Goal: Find specific page/section: Find specific page/section

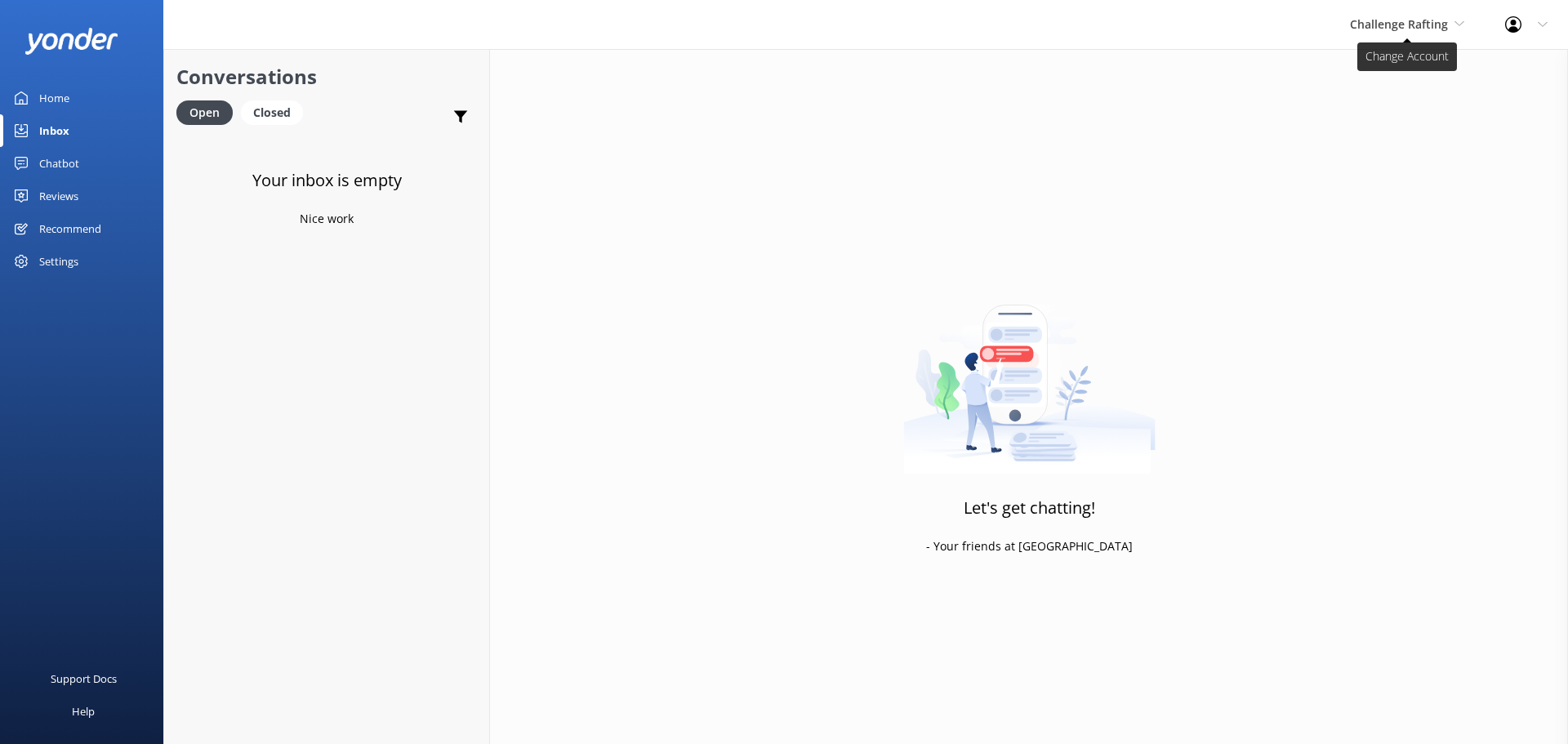
click at [1407, 32] on span "Challenge Rafting" at bounding box center [1407, 24] width 114 height 18
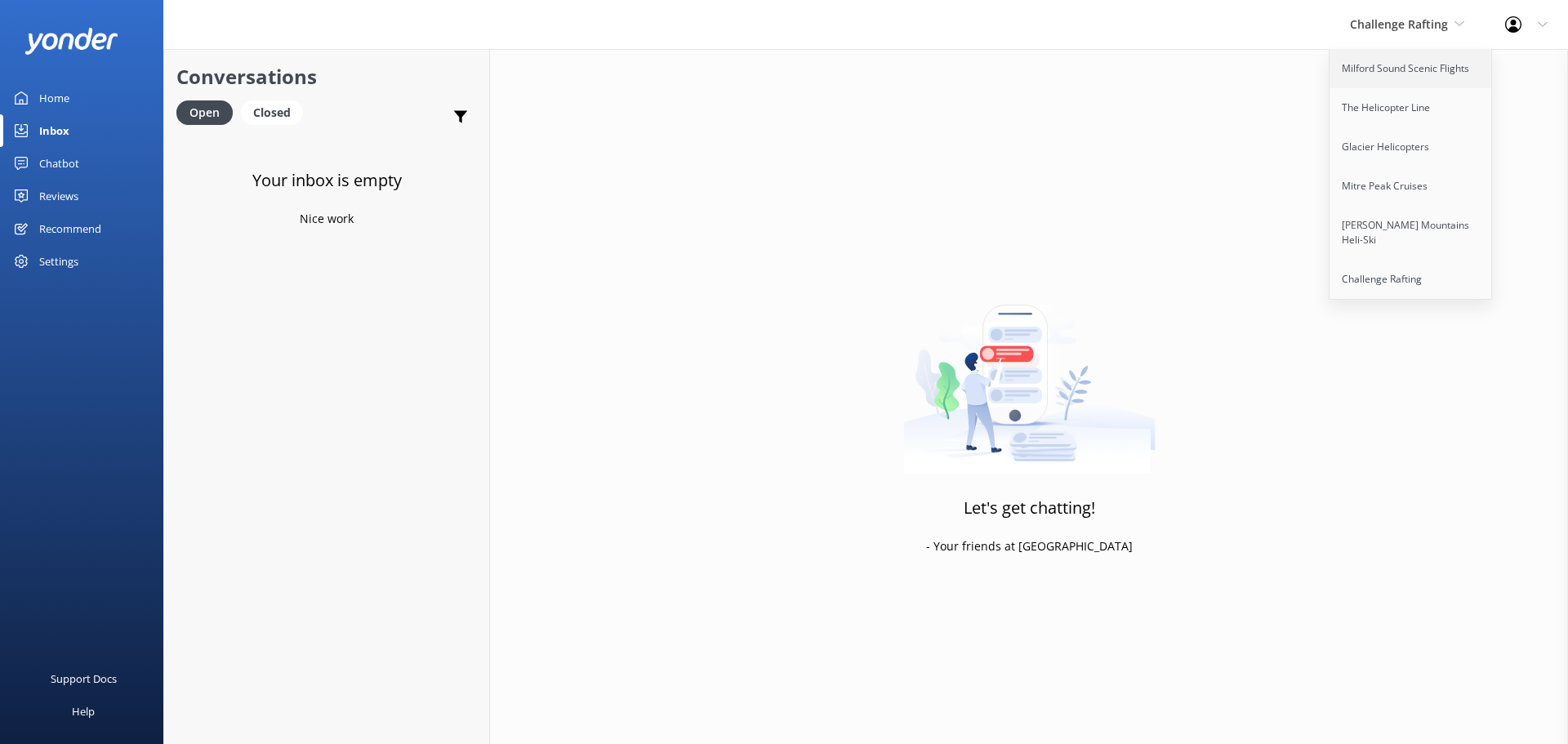
click at [1434, 79] on link "Milford Sound Scenic Flights" at bounding box center [1410, 68] width 163 height 39
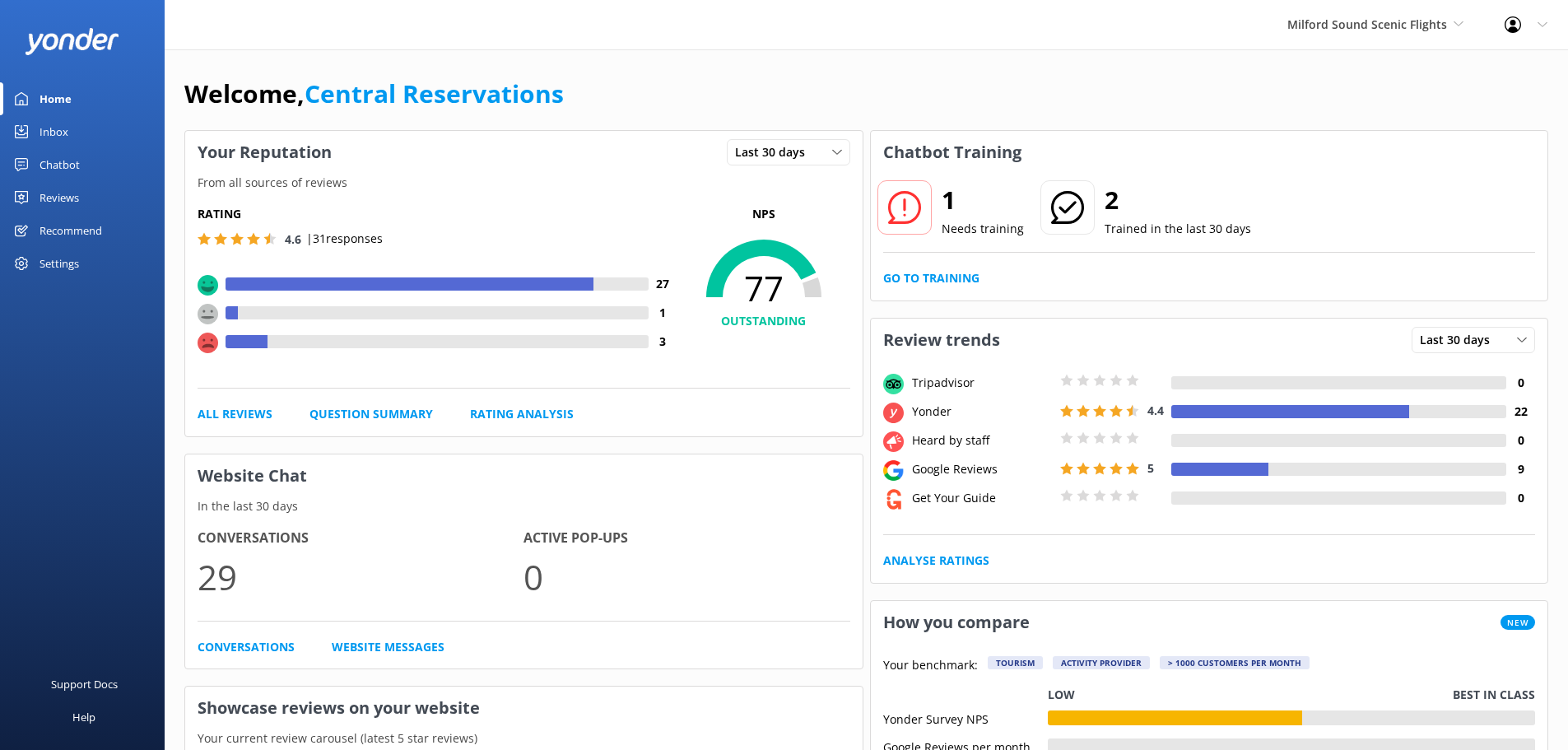
click at [72, 131] on link "Inbox" at bounding box center [82, 131] width 164 height 32
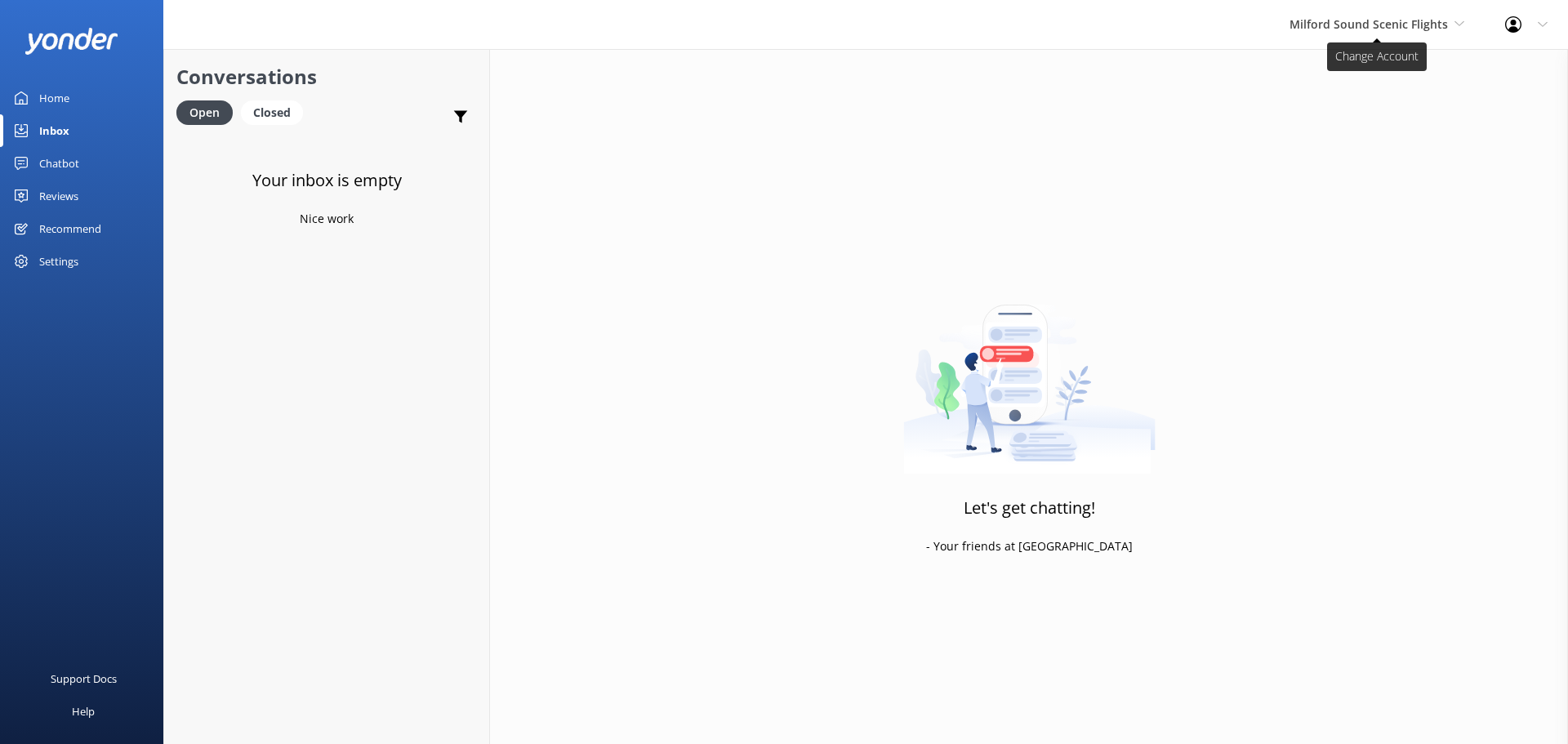
click at [1381, 16] on span "Milford Sound Scenic Flights" at bounding box center [1377, 24] width 175 height 18
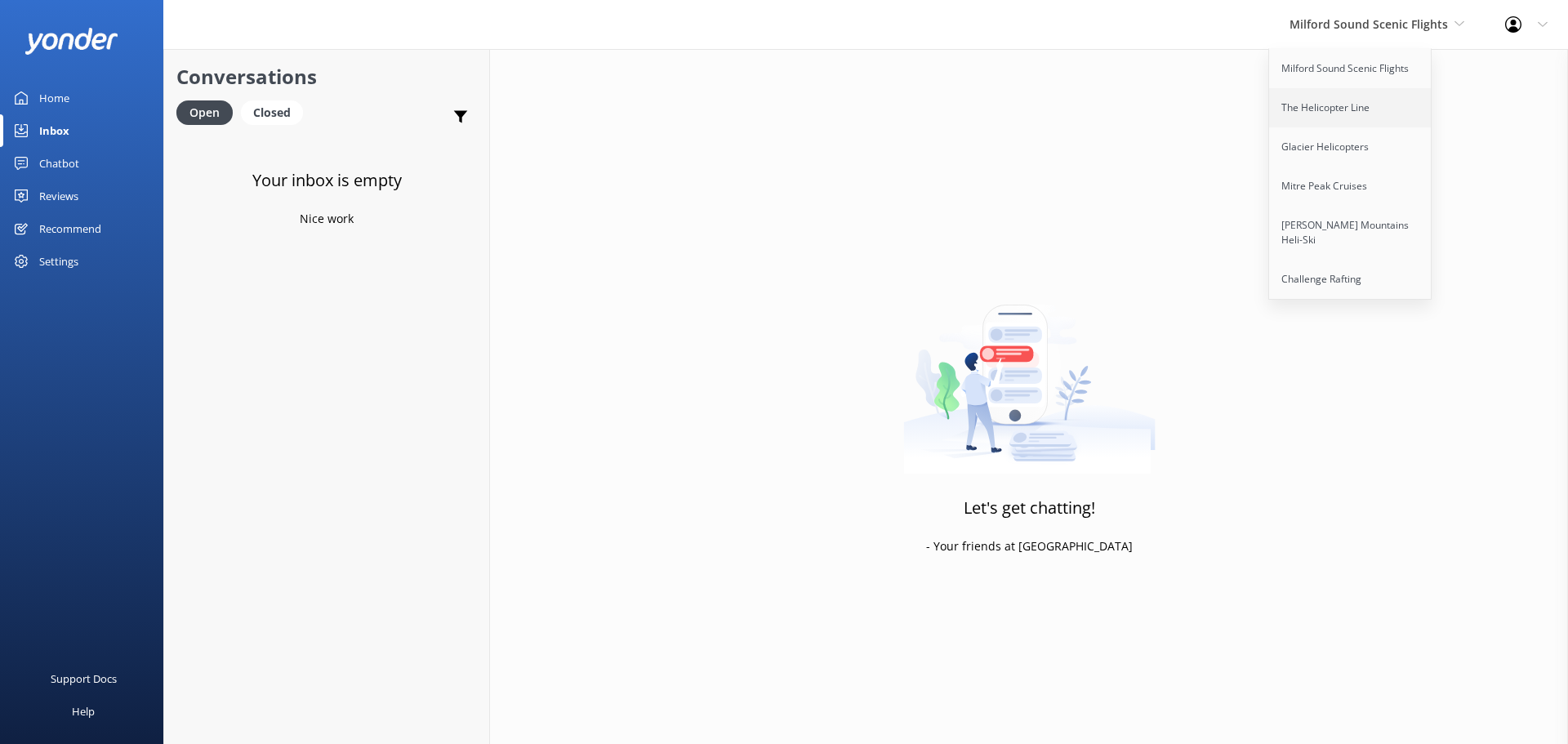
click at [1355, 110] on link "The Helicopter Line" at bounding box center [1350, 107] width 163 height 39
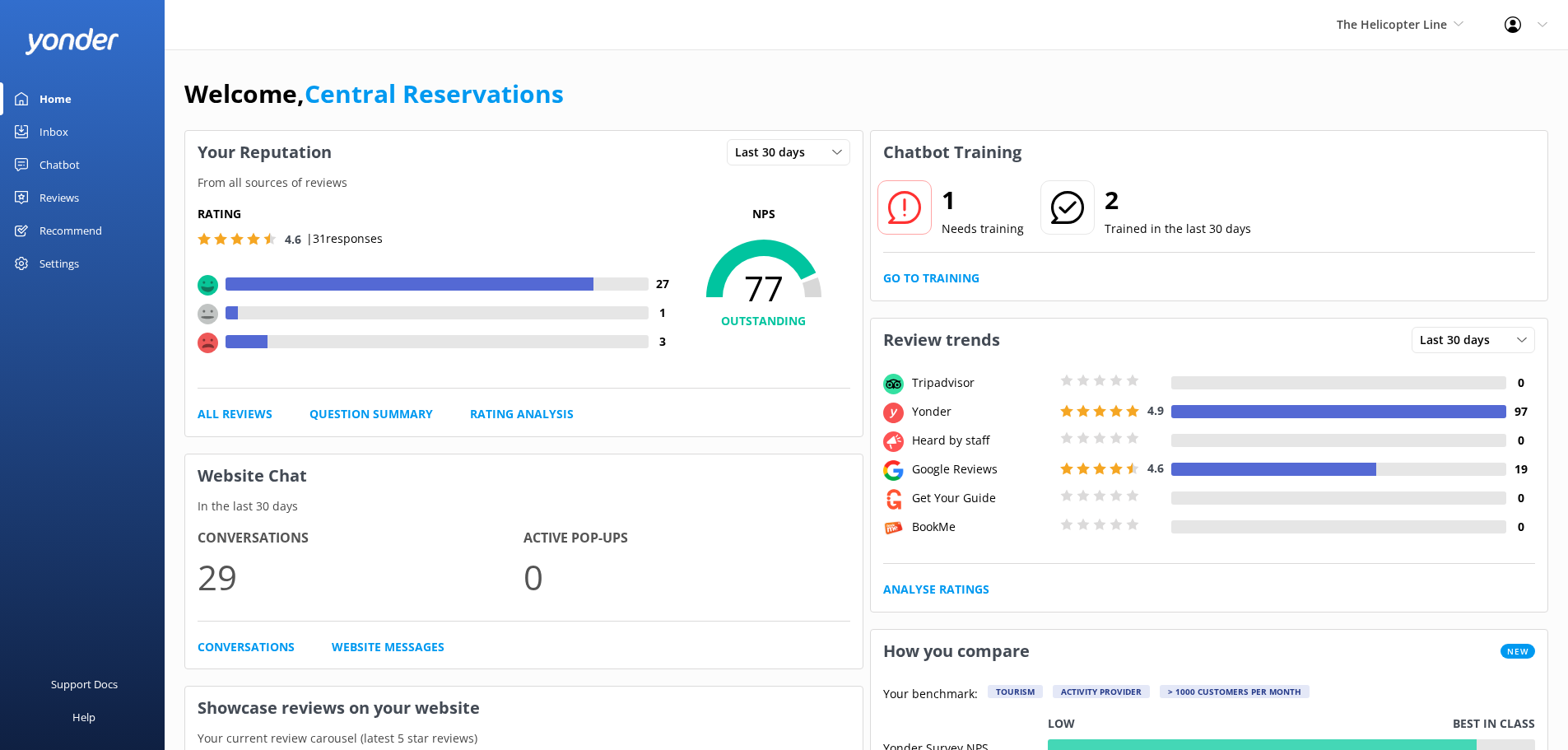
click at [46, 132] on div "Inbox" at bounding box center [54, 131] width 29 height 32
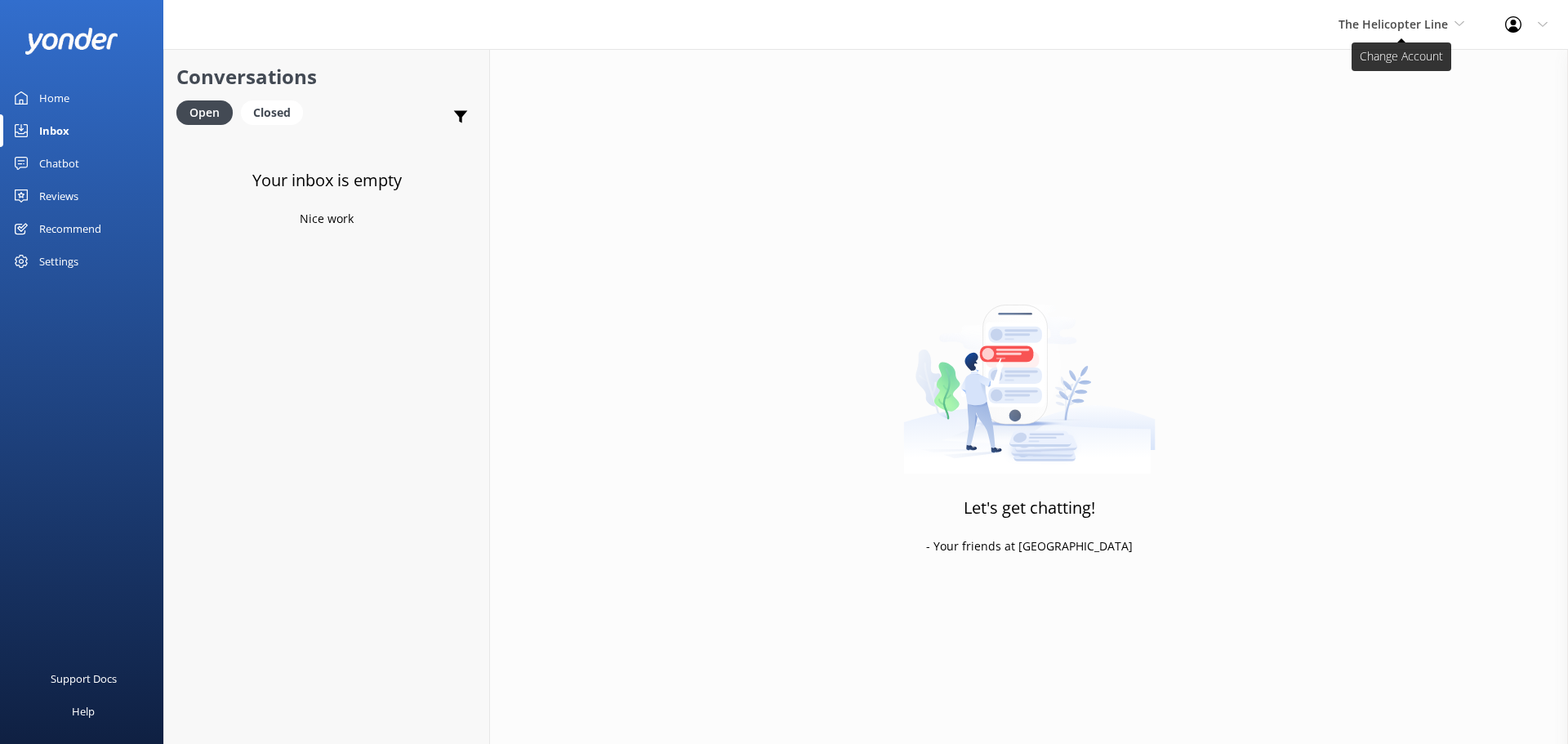
click at [1425, 24] on span "The Helicopter Line" at bounding box center [1394, 24] width 110 height 16
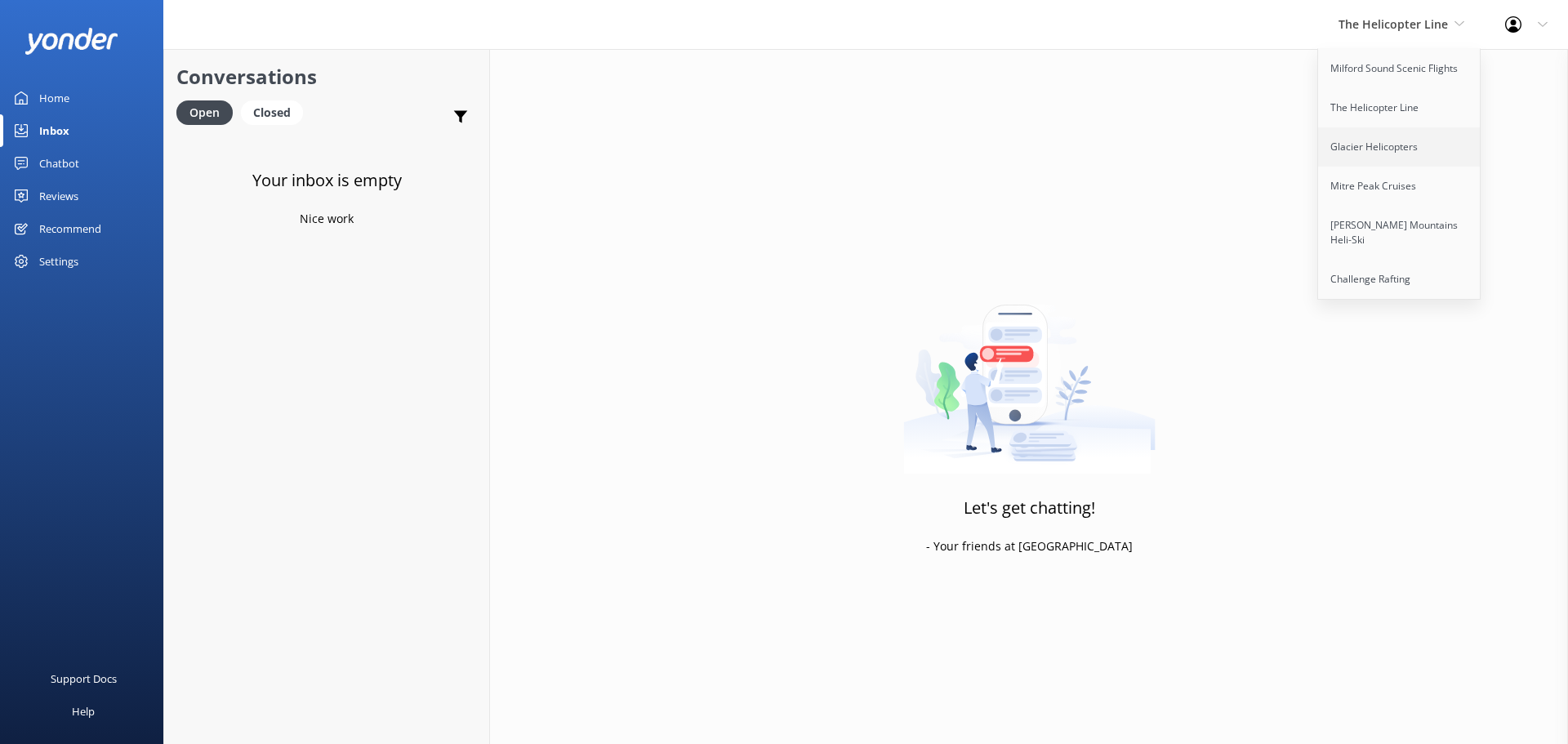
click at [1406, 144] on link "Glacier Helicopters" at bounding box center [1399, 146] width 163 height 39
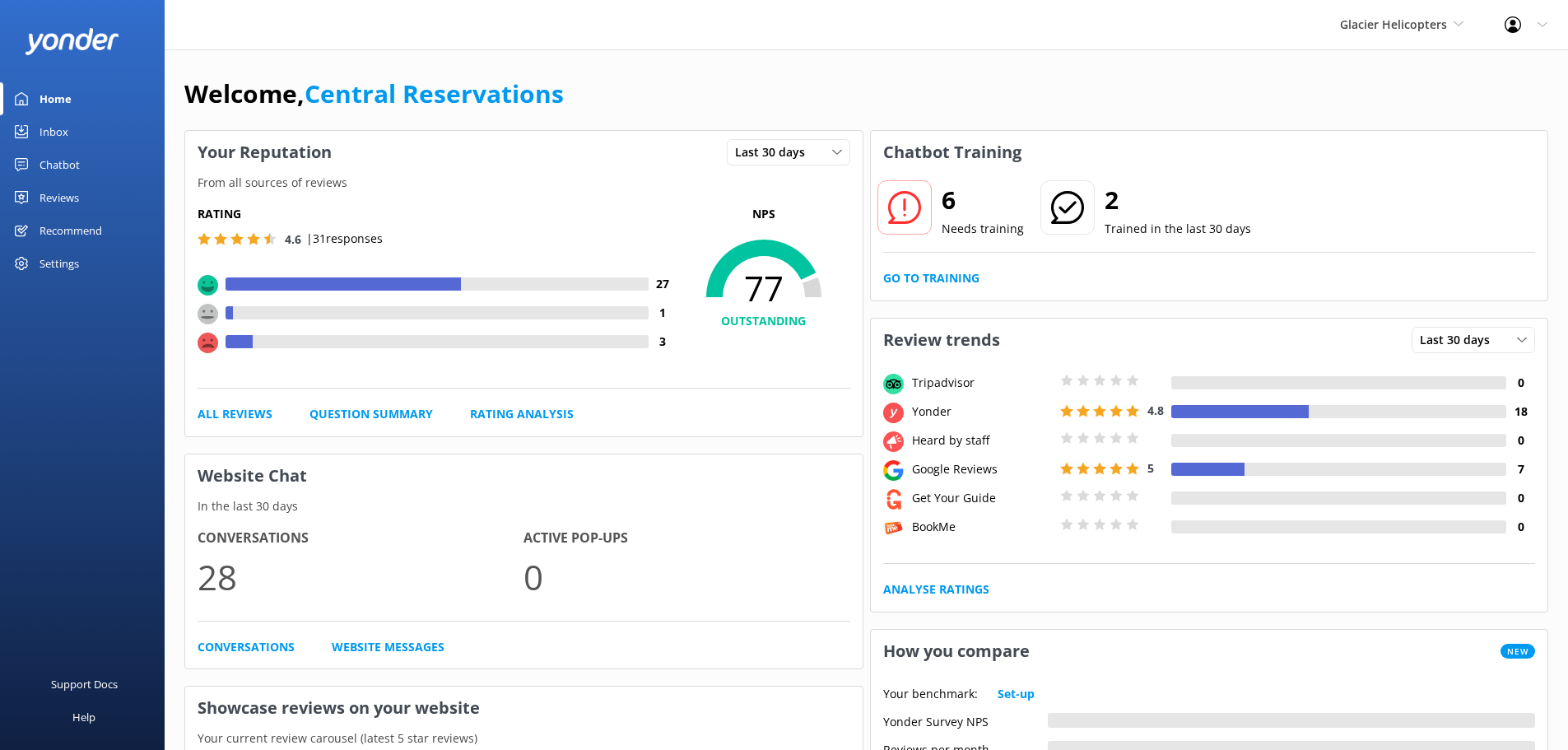
click at [56, 130] on div "Inbox" at bounding box center [54, 131] width 29 height 32
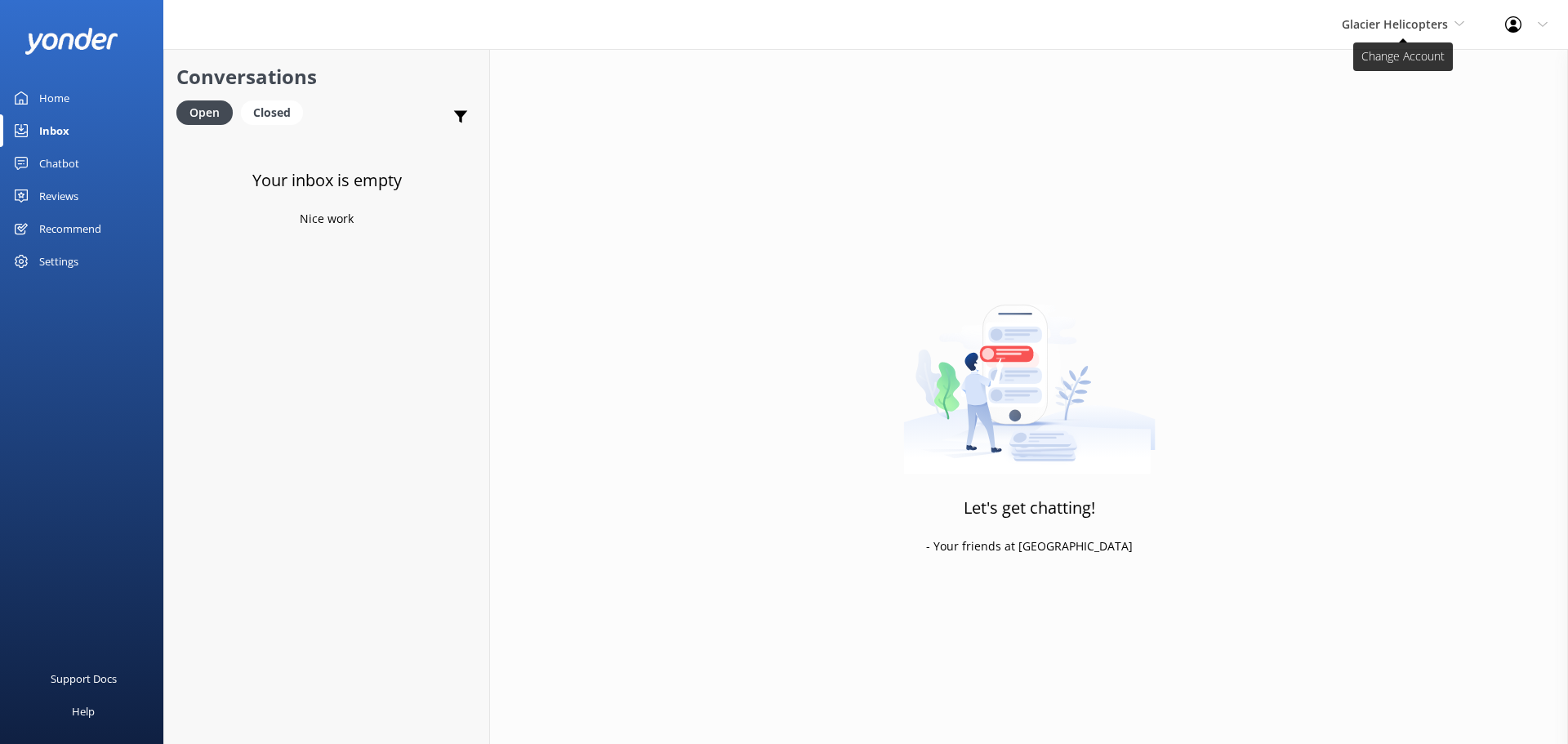
click at [1442, 30] on span "Glacier Helicopters" at bounding box center [1395, 24] width 106 height 16
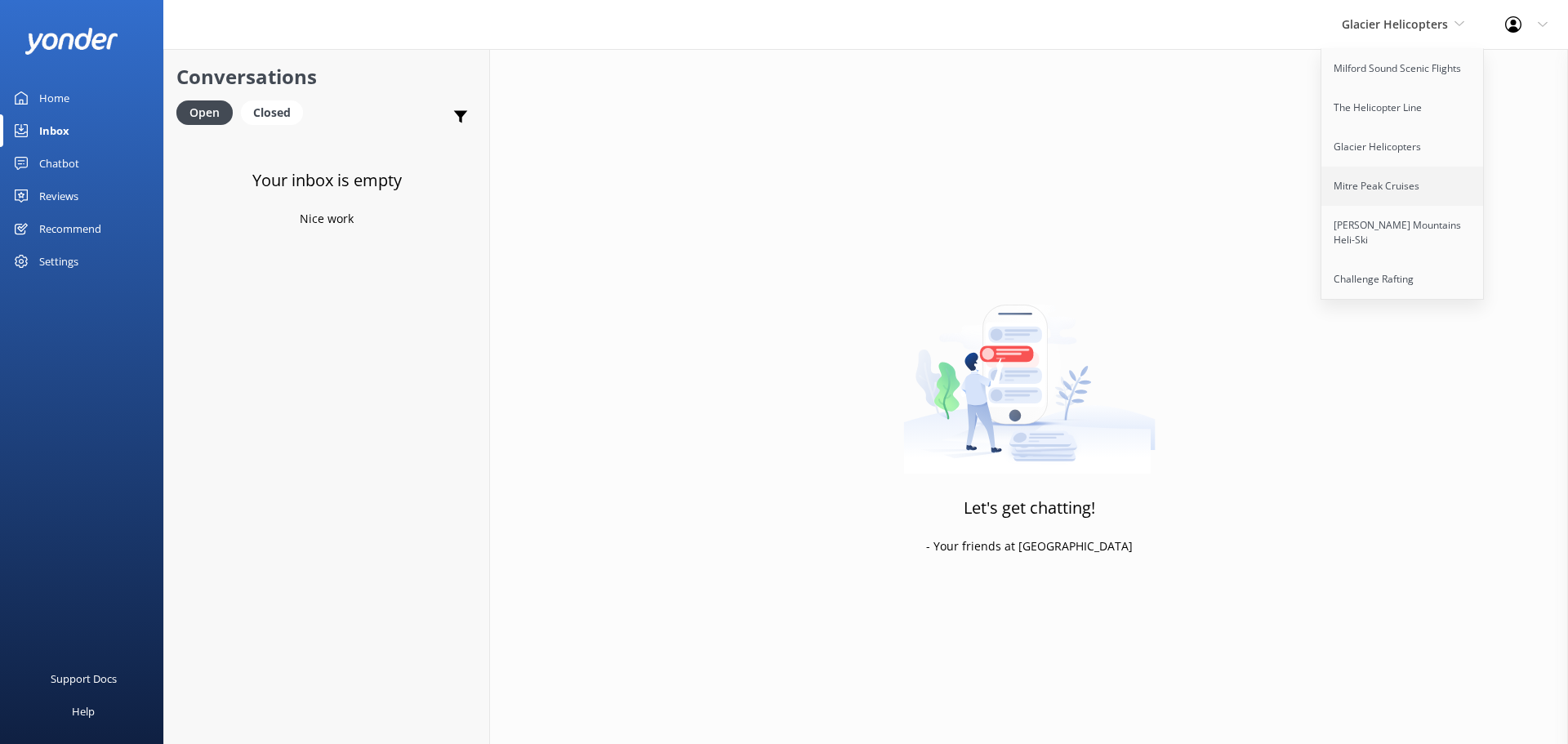
click at [1402, 181] on link "Mitre Peak Cruises" at bounding box center [1402, 186] width 163 height 39
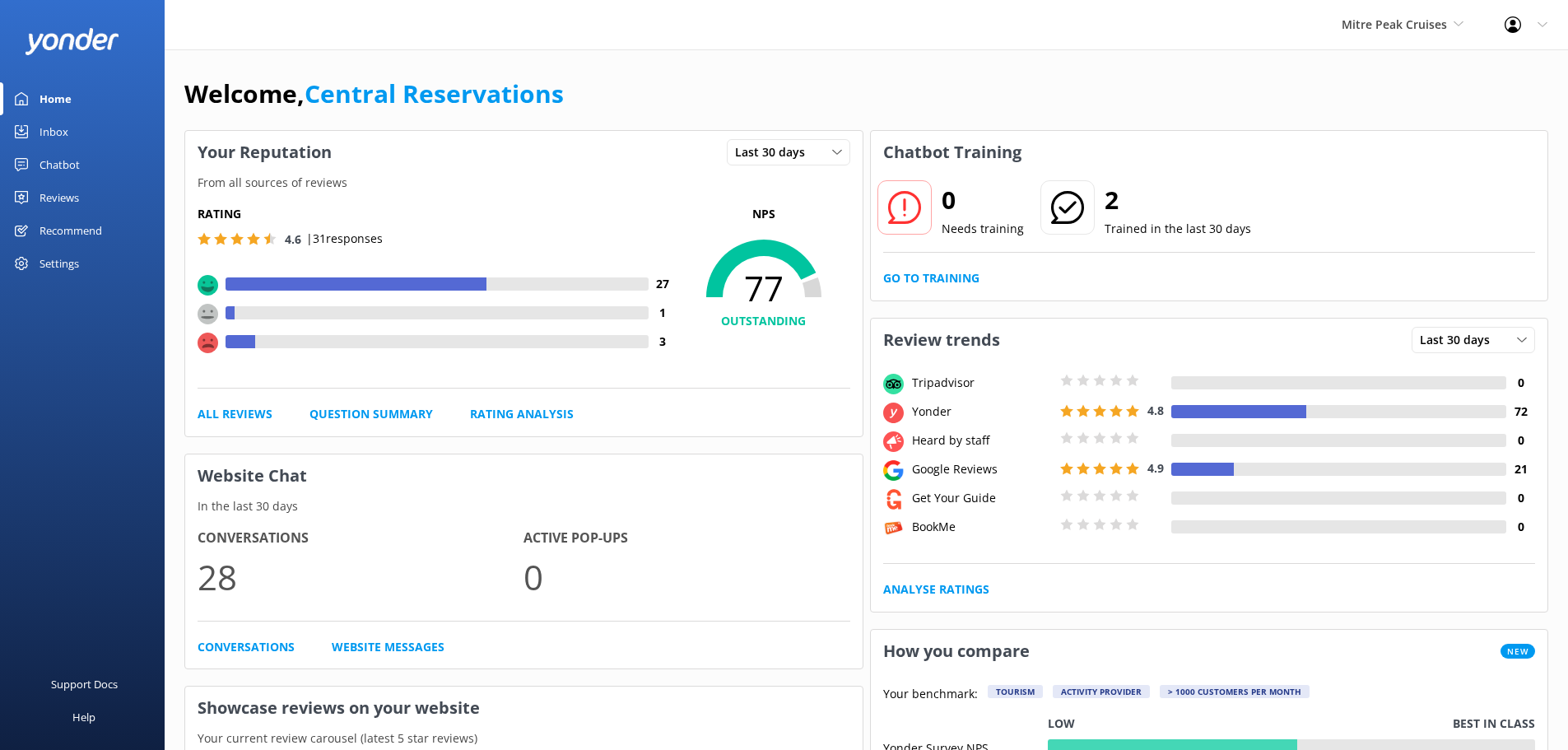
click at [54, 126] on div "Inbox" at bounding box center [54, 131] width 29 height 32
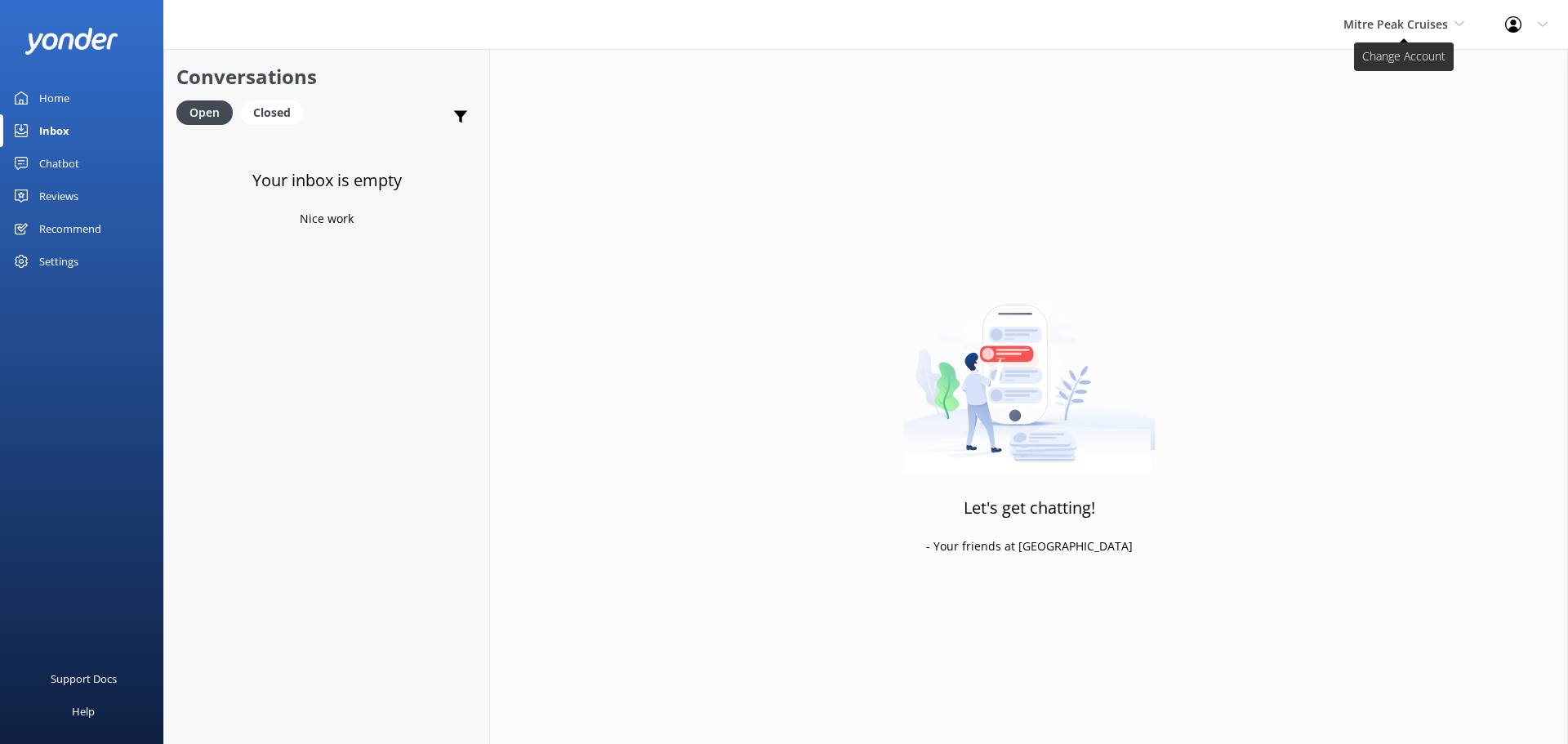
click at [1401, 24] on span "Mitre Peak Cruises" at bounding box center [1395, 24] width 105 height 16
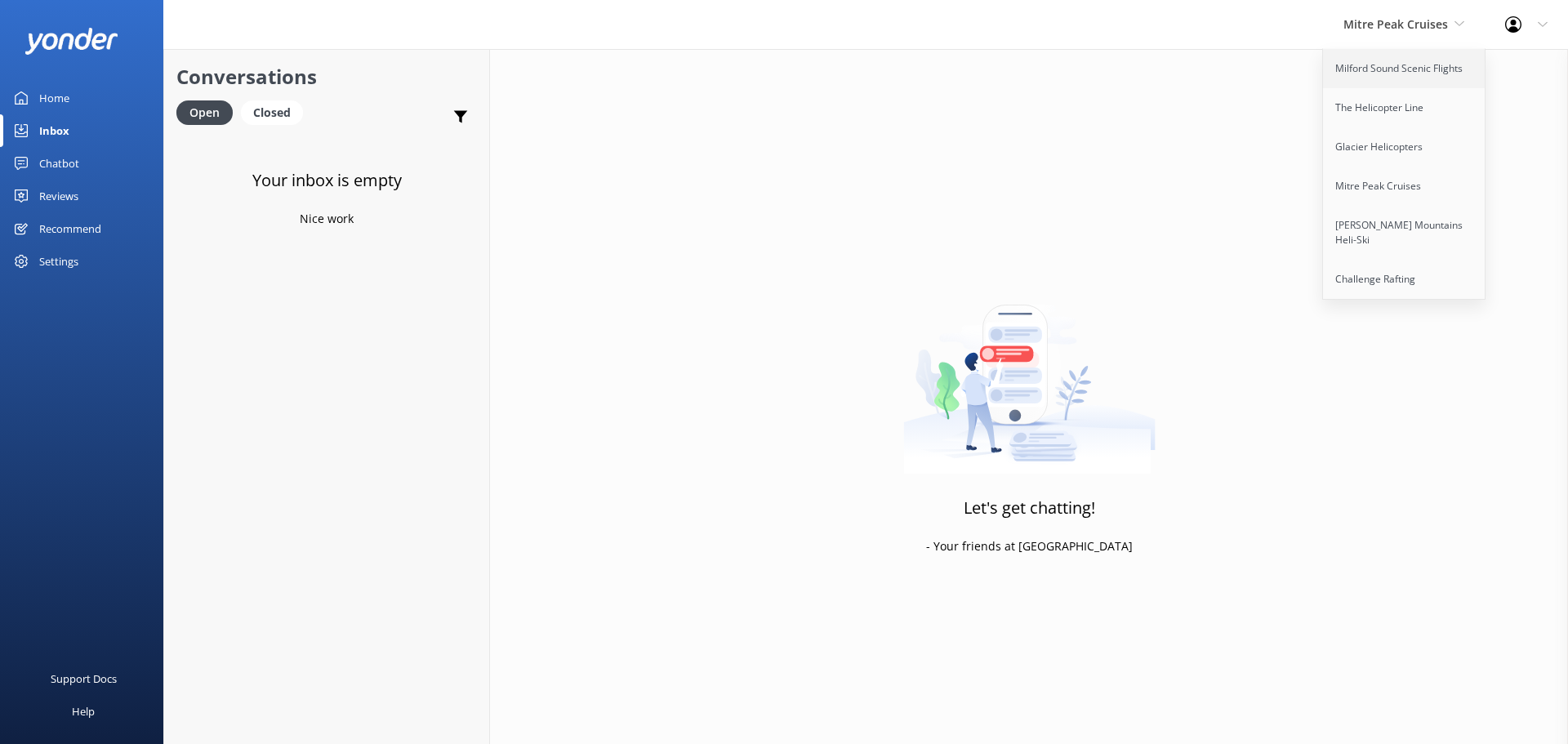
click at [1407, 77] on link "Milford Sound Scenic Flights" at bounding box center [1404, 68] width 163 height 39
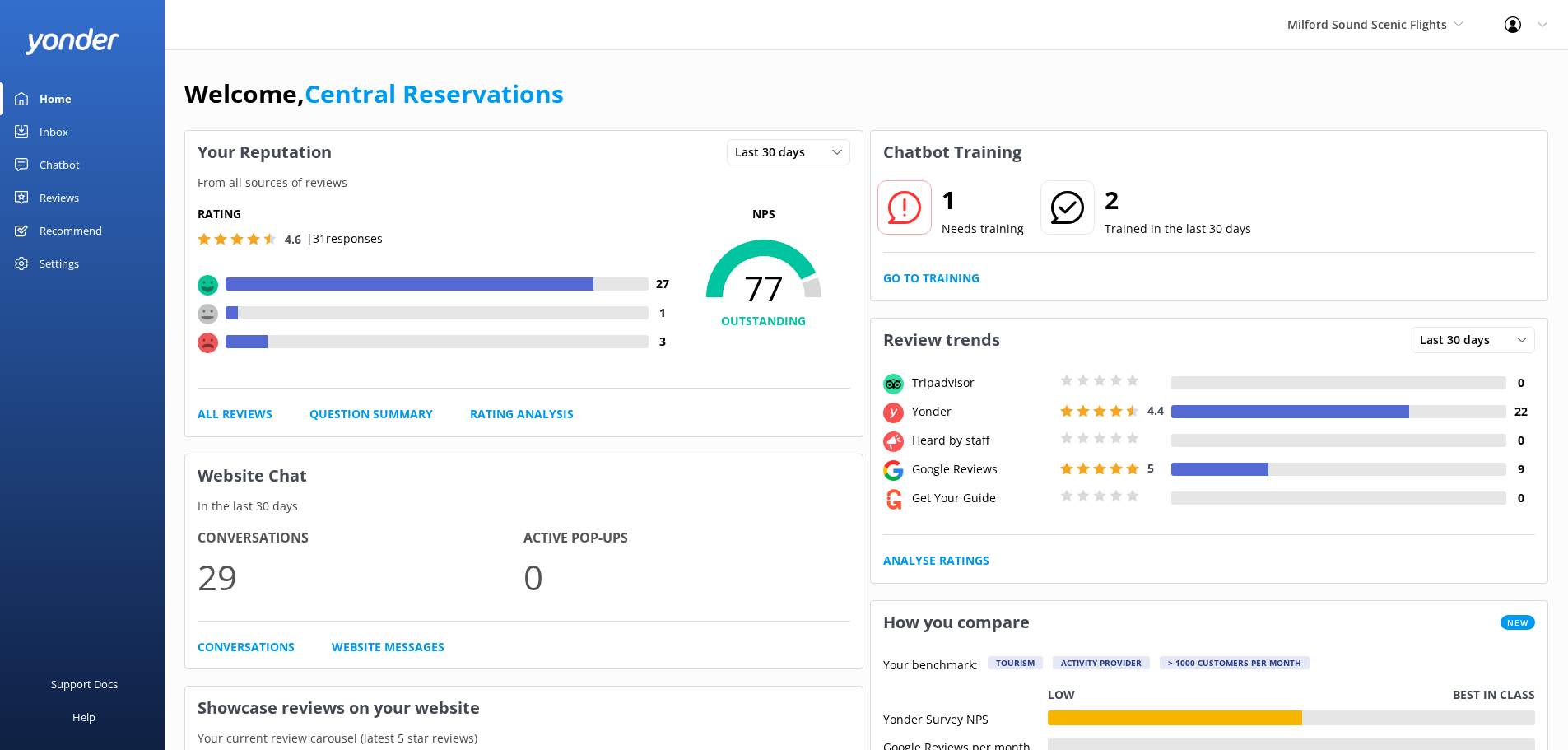
click at [56, 131] on div "Inbox" at bounding box center [54, 131] width 29 height 32
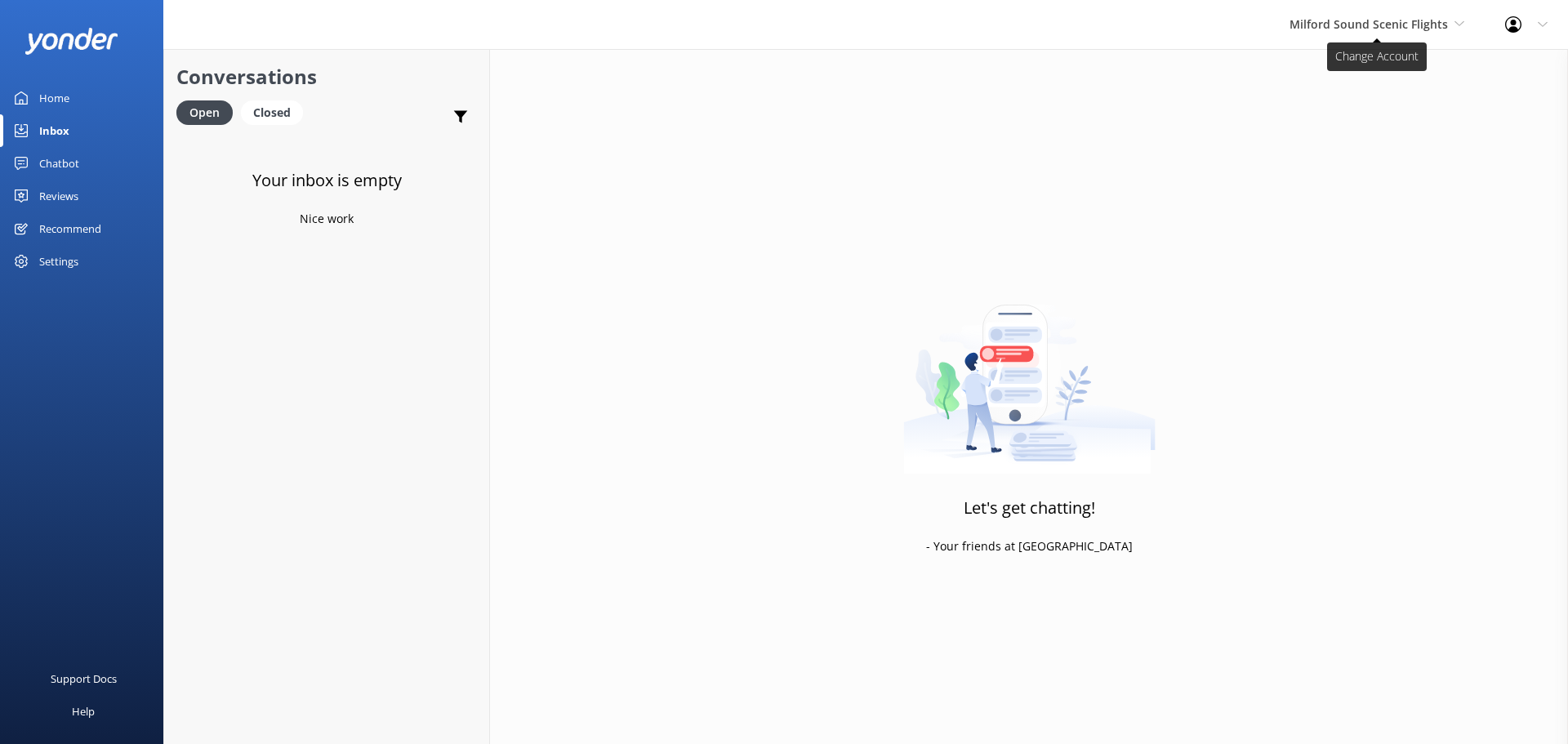
click at [1459, 24] on icon at bounding box center [1459, 24] width 10 height 10
